Goal: Task Accomplishment & Management: Manage account settings

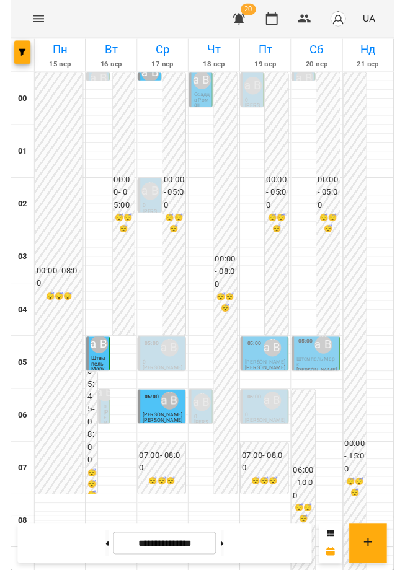
scroll to position [473, 0]
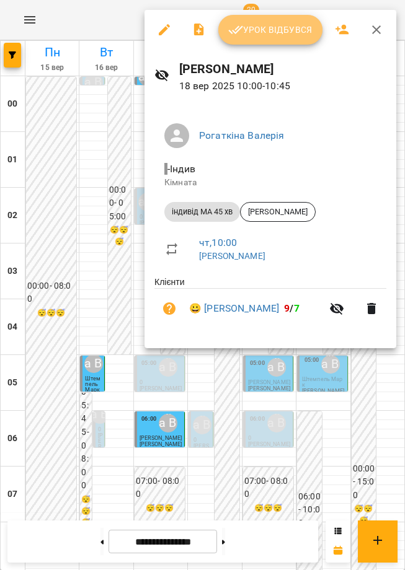
click at [254, 39] on button "Урок відбувся" at bounding box center [270, 30] width 104 height 30
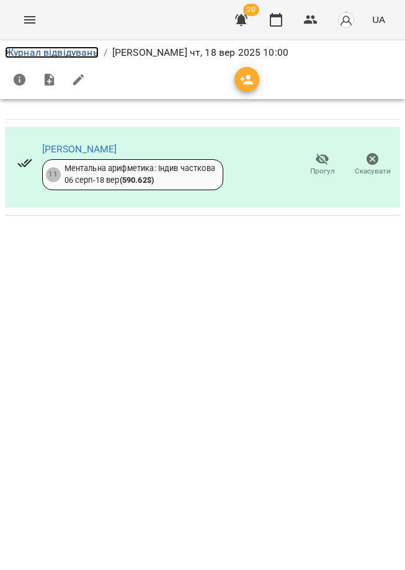
click at [91, 57] on link "Журнал відвідувань" at bounding box center [52, 52] width 94 height 12
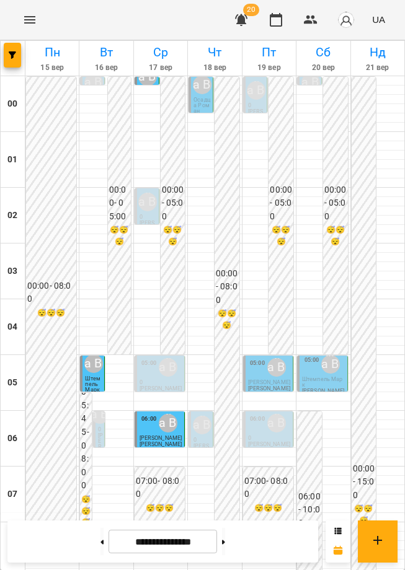
scroll to position [108, 0]
click at [188, 411] on div "06:00 [PERSON_NAME] 0 [PERSON_NAME]" at bounding box center [200, 429] width 25 height 36
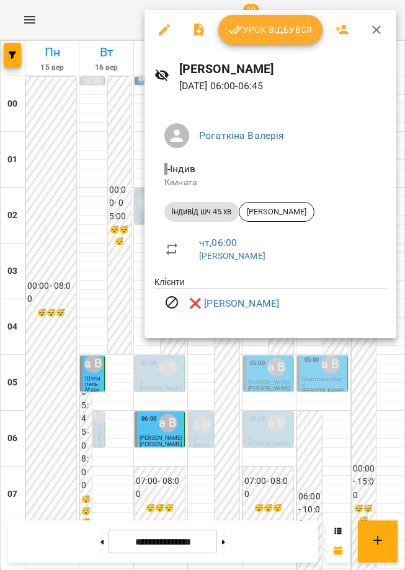
click at [214, 397] on div at bounding box center [202, 285] width 405 height 570
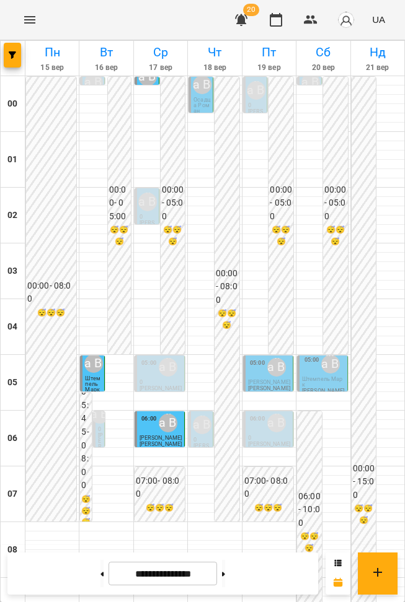
scroll to position [748, 0]
click at [225, 572] on icon at bounding box center [223, 574] width 3 height 5
type input "**********"
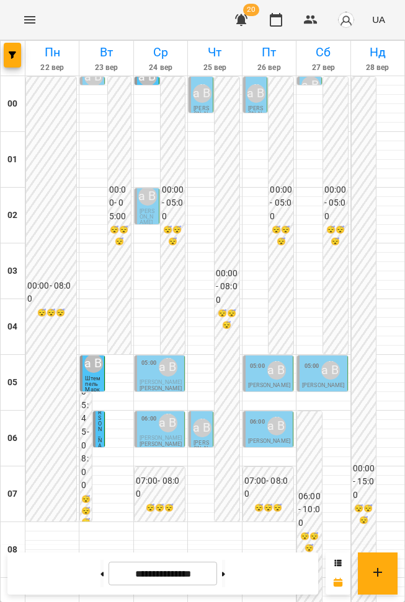
scroll to position [846, 0]
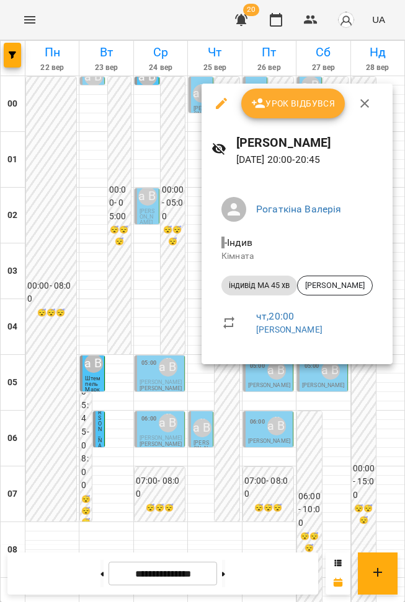
click at [225, 376] on div at bounding box center [202, 301] width 405 height 602
